Goal: Obtain resource: Download file/media

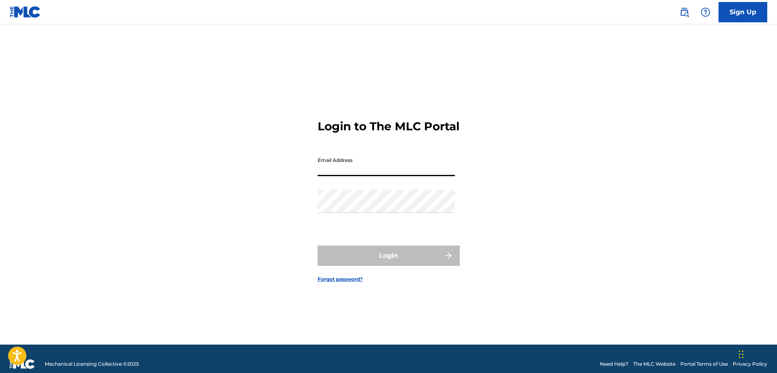
click at [340, 176] on input "Email Address" at bounding box center [386, 164] width 137 height 23
type input "[EMAIL_ADDRESS][DOMAIN_NAME]"
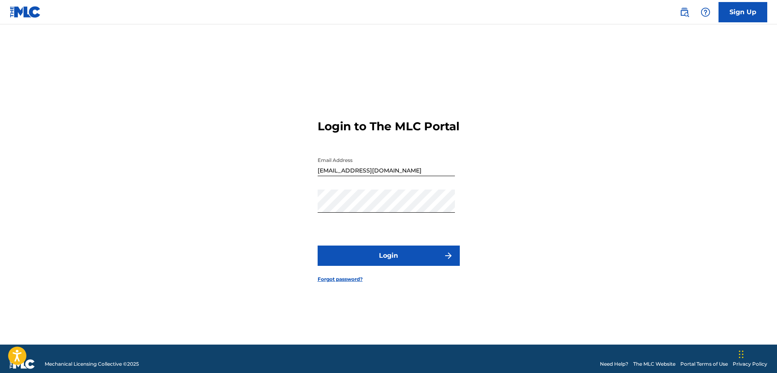
click at [372, 259] on button "Login" at bounding box center [389, 256] width 142 height 20
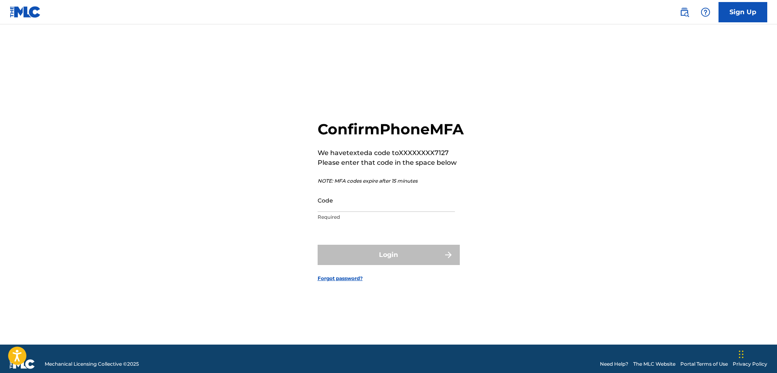
drag, startPoint x: 98, startPoint y: 111, endPoint x: 111, endPoint y: 116, distance: 14.8
click at [99, 111] on main "Confirm Phone MFA We have texted a code to XXXXXXXX7127 Please enter that code …" at bounding box center [388, 184] width 777 height 321
click at [367, 212] on input "Code" at bounding box center [386, 200] width 137 height 23
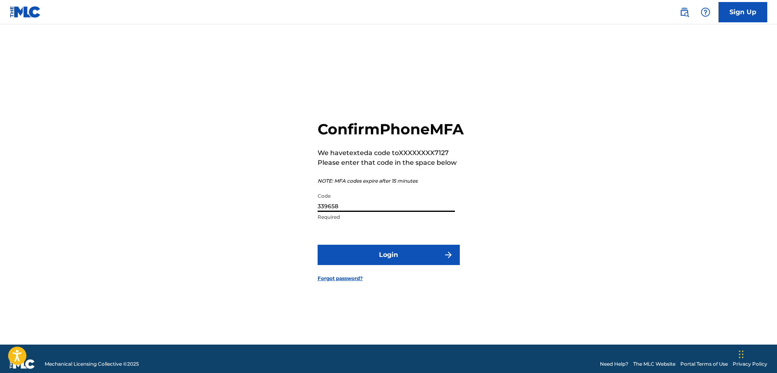
type input "339658"
click at [394, 265] on button "Login" at bounding box center [389, 255] width 142 height 20
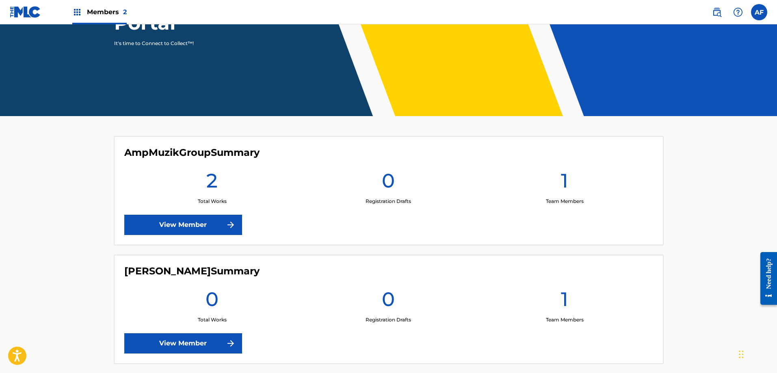
scroll to position [161, 0]
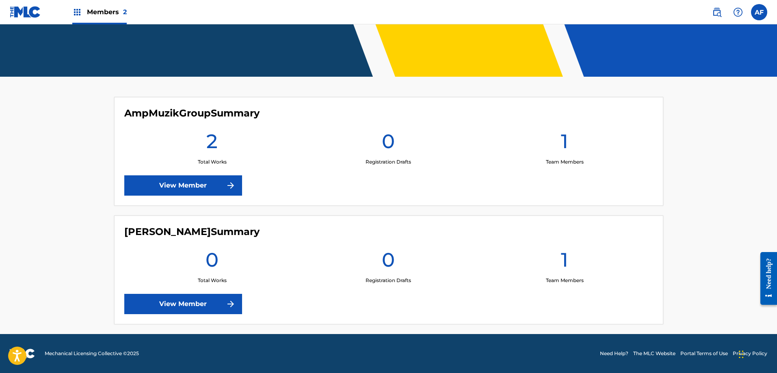
click at [198, 190] on link "View Member" at bounding box center [183, 186] width 118 height 20
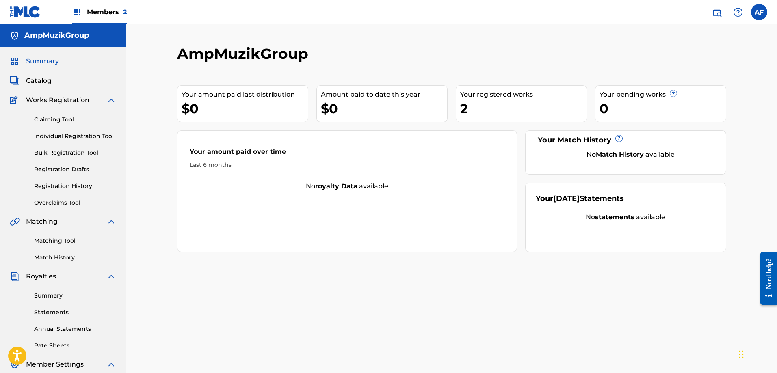
click at [66, 188] on link "Registration History" at bounding box center [75, 186] width 82 height 9
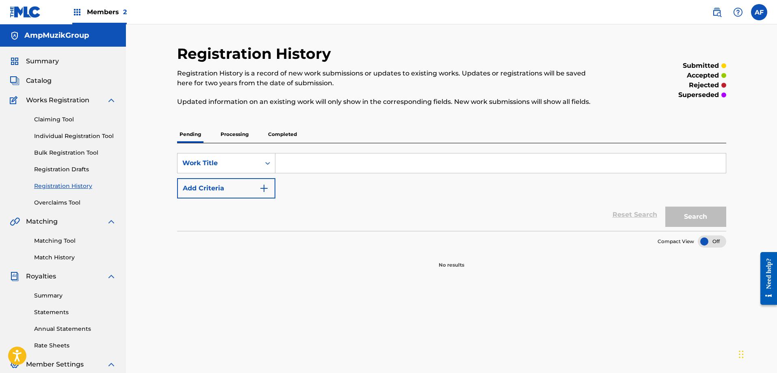
click at [283, 136] on p "Completed" at bounding box center [283, 134] width 34 height 17
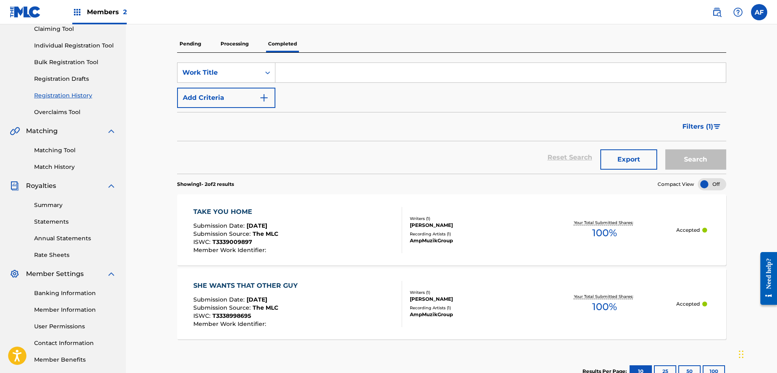
scroll to position [66, 0]
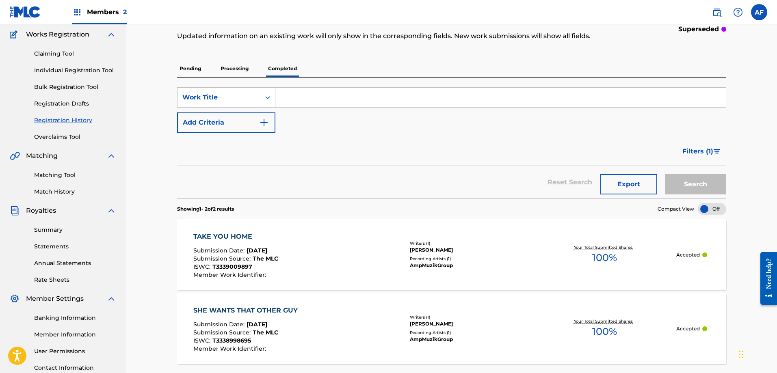
click at [344, 241] on div "TAKE YOU HOME Submission Date : [DATE] Submission Source : The MLC ISWC : T3339…" at bounding box center [297, 255] width 209 height 46
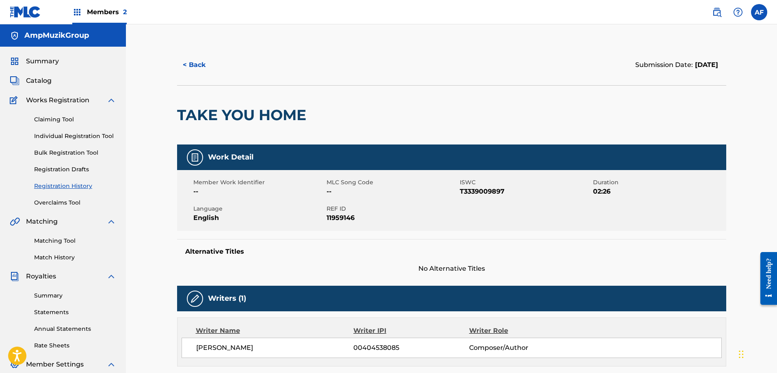
click at [45, 153] on link "Bulk Registration Tool" at bounding box center [75, 153] width 82 height 9
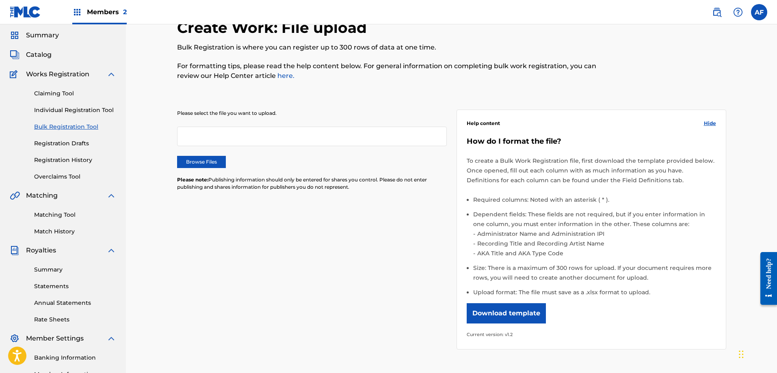
scroll to position [41, 0]
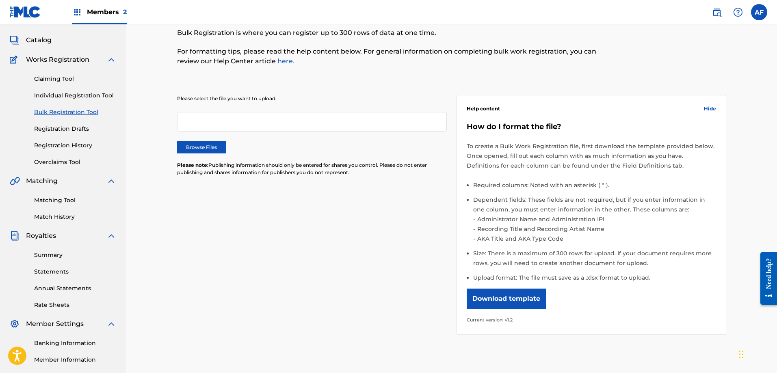
click at [486, 301] on button "Download template" at bounding box center [506, 299] width 79 height 20
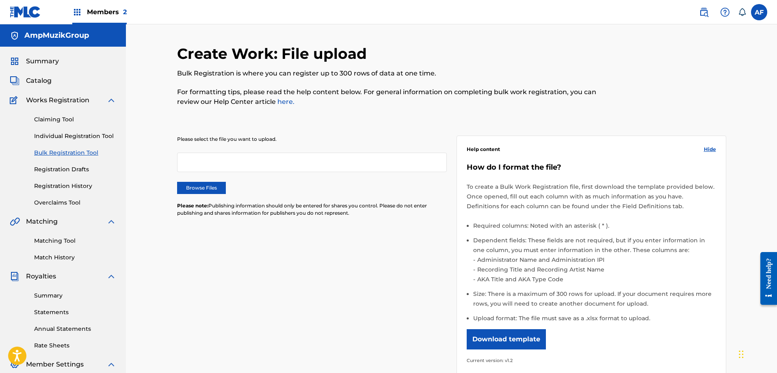
click at [48, 80] on span "Catalog" at bounding box center [39, 81] width 26 height 10
